Goal: Task Accomplishment & Management: Manage account settings

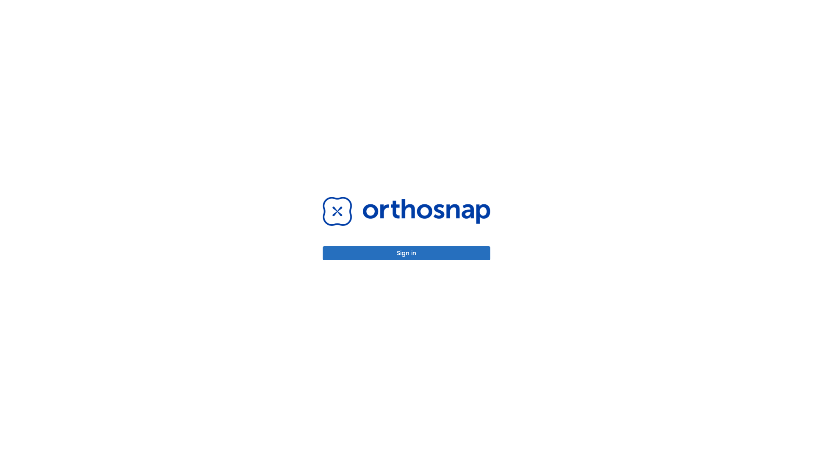
click at [406, 253] on button "Sign in" at bounding box center [407, 253] width 168 height 14
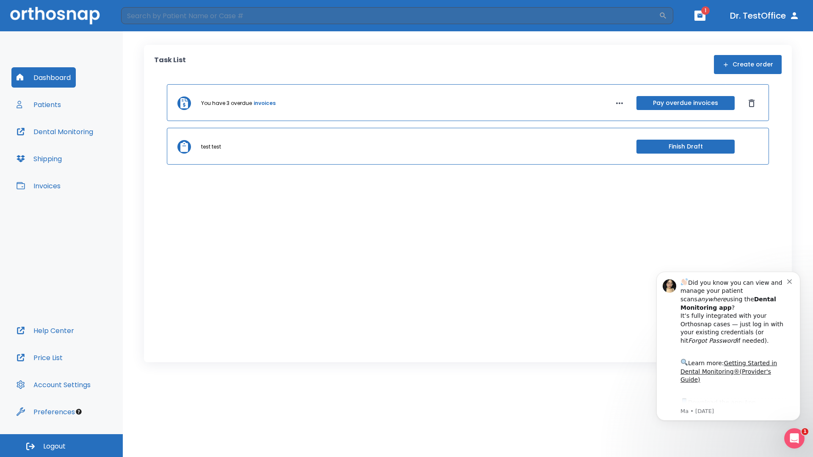
click at [61, 446] on span "Logout" at bounding box center [54, 446] width 22 height 9
